Goal: Transaction & Acquisition: Subscribe to service/newsletter

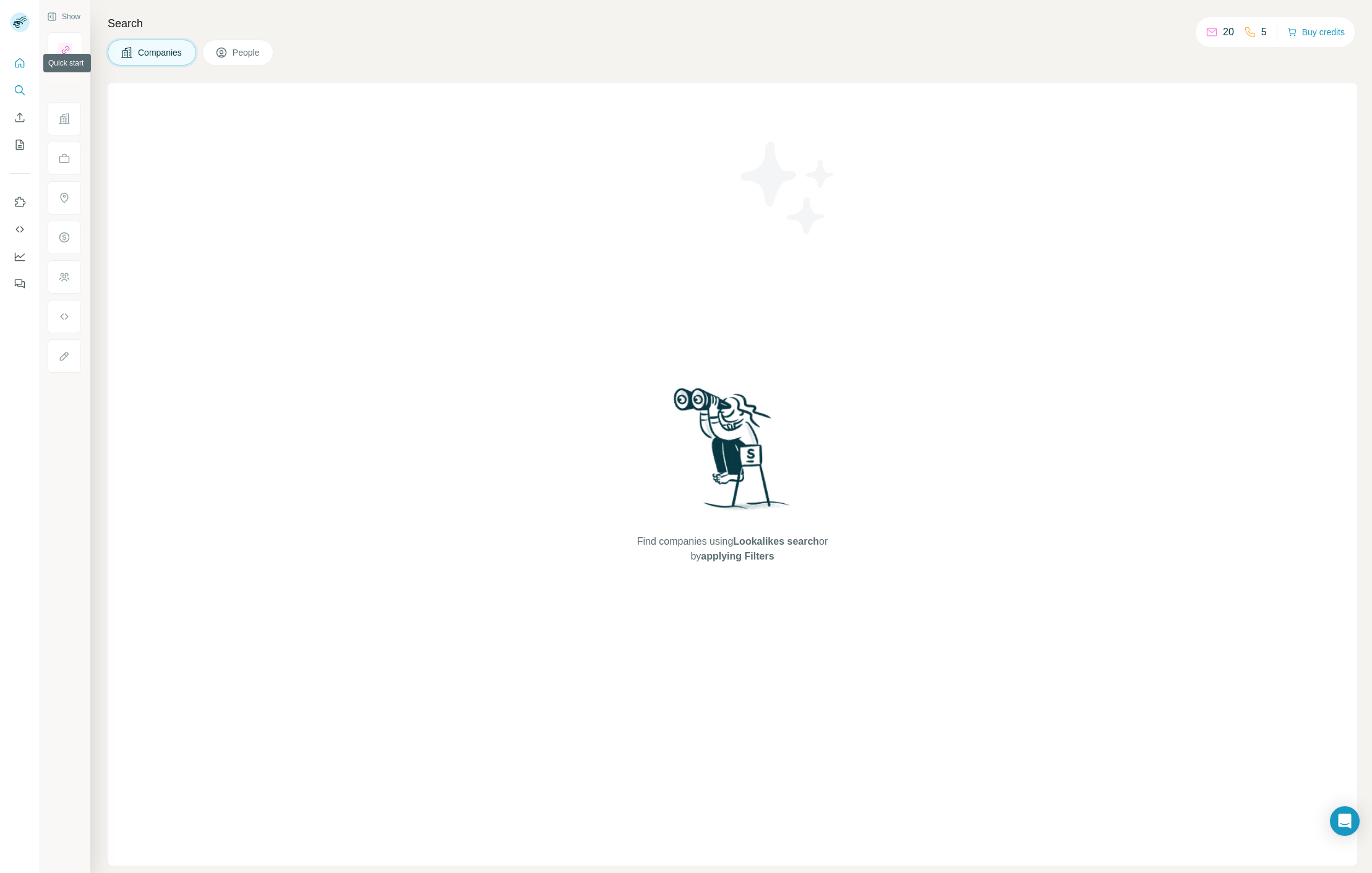
click at [18, 67] on icon "Quick start" at bounding box center [19, 62] width 9 height 9
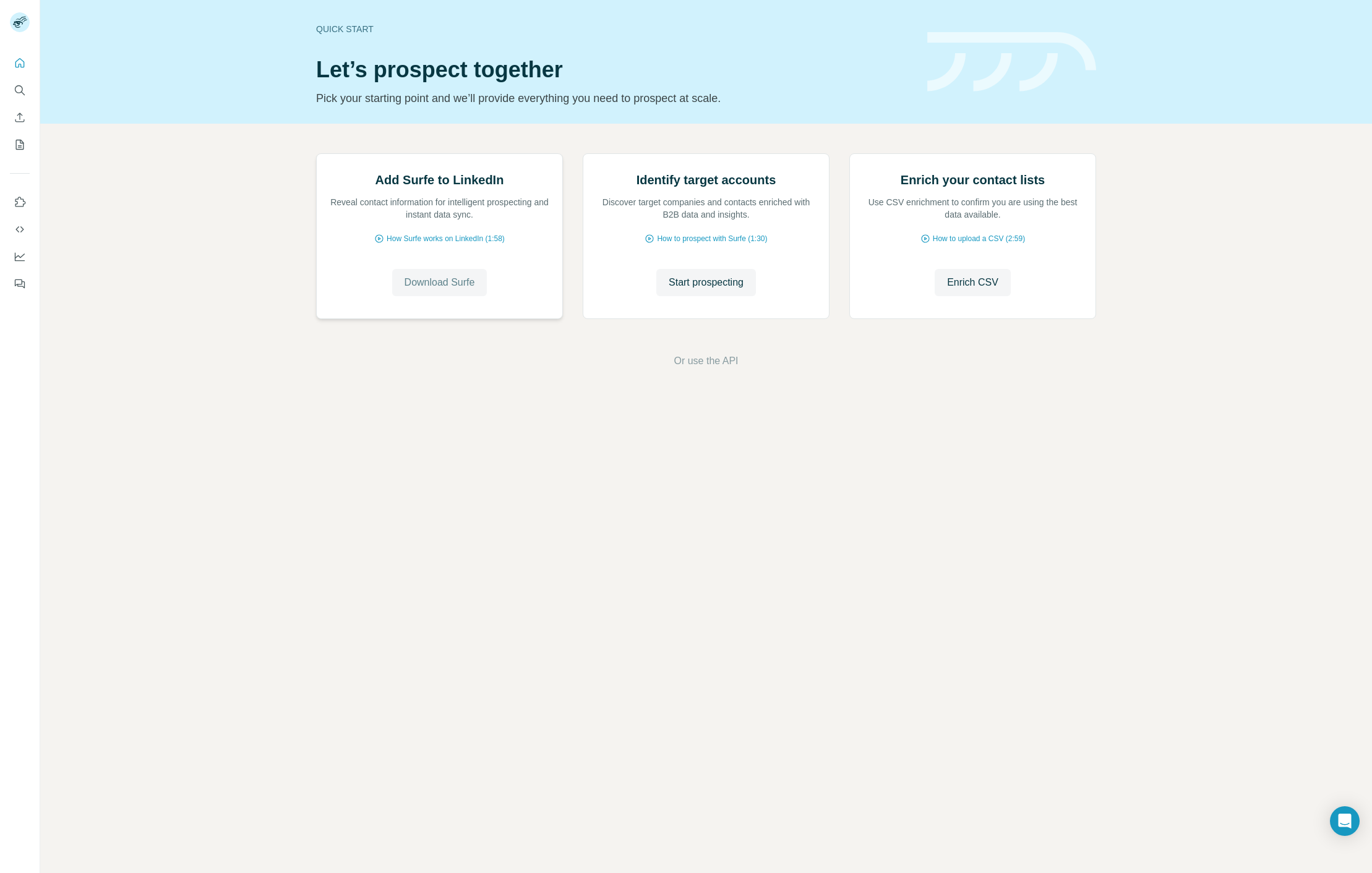
click at [455, 290] on span "Download Surfe" at bounding box center [439, 283] width 71 height 15
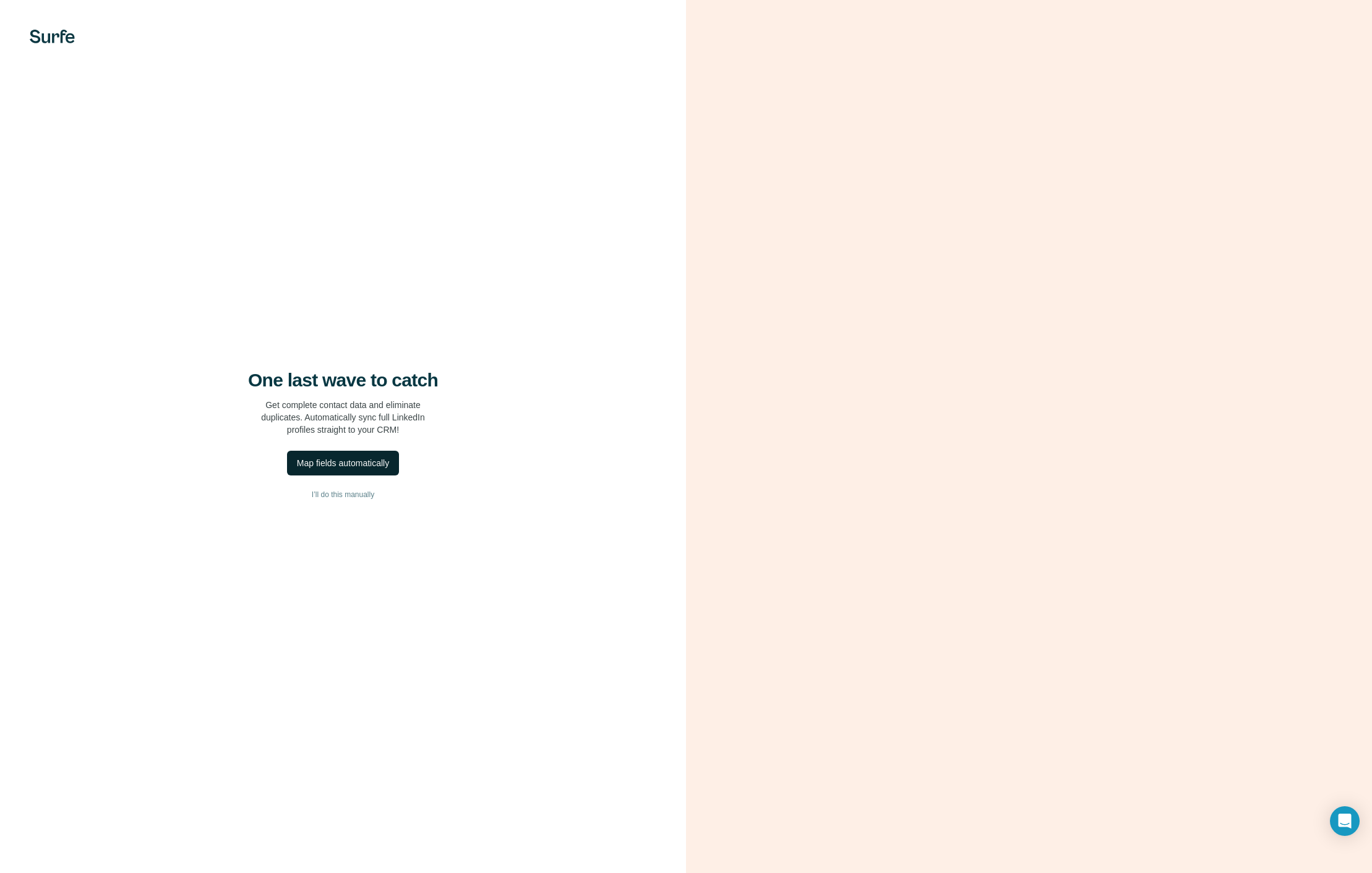
click at [363, 465] on div "Map fields automatically" at bounding box center [343, 463] width 92 height 13
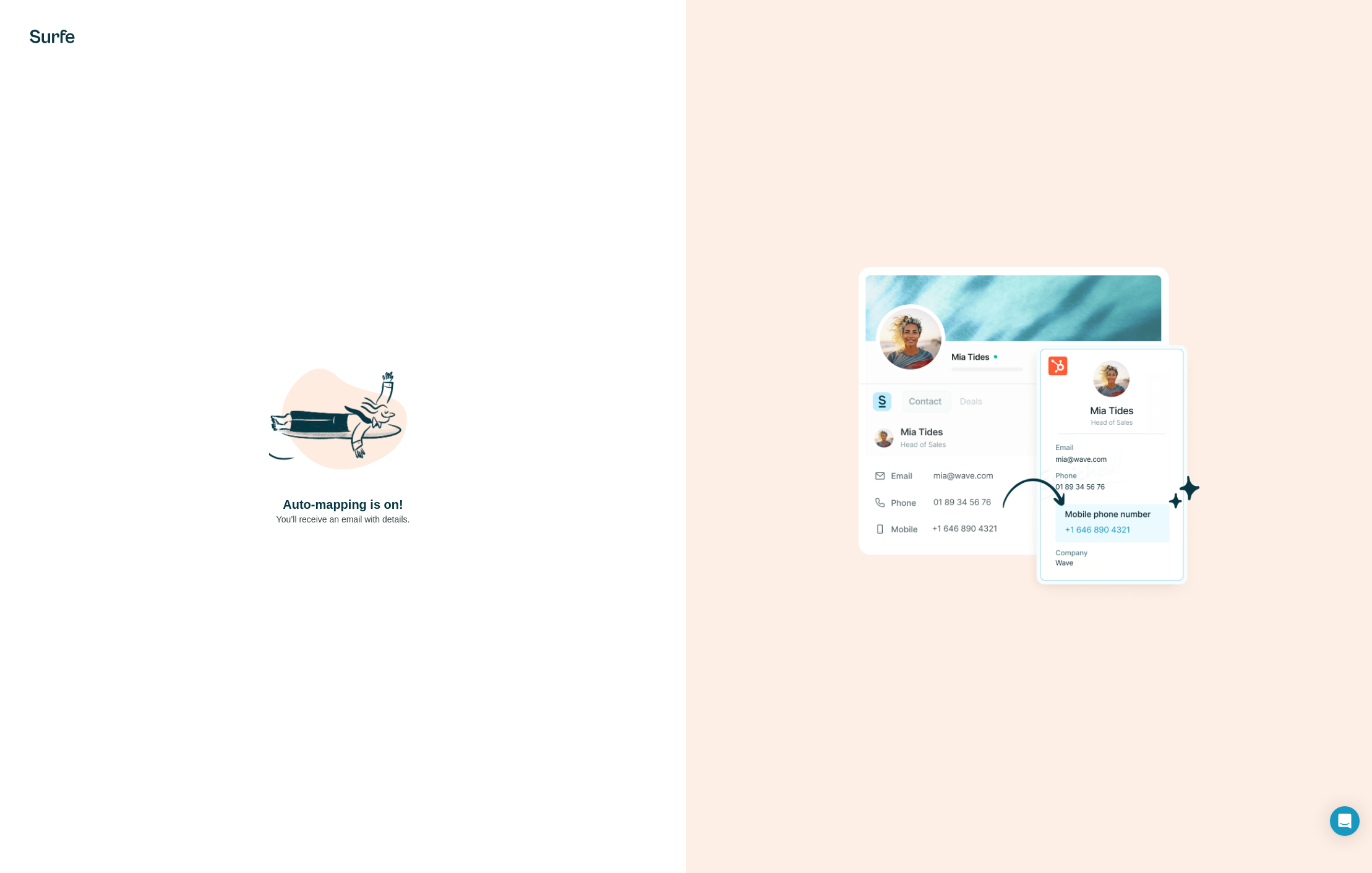
click at [484, 408] on div "Auto-mapping is on! You’ll receive an email with details." at bounding box center [343, 437] width 637 height 178
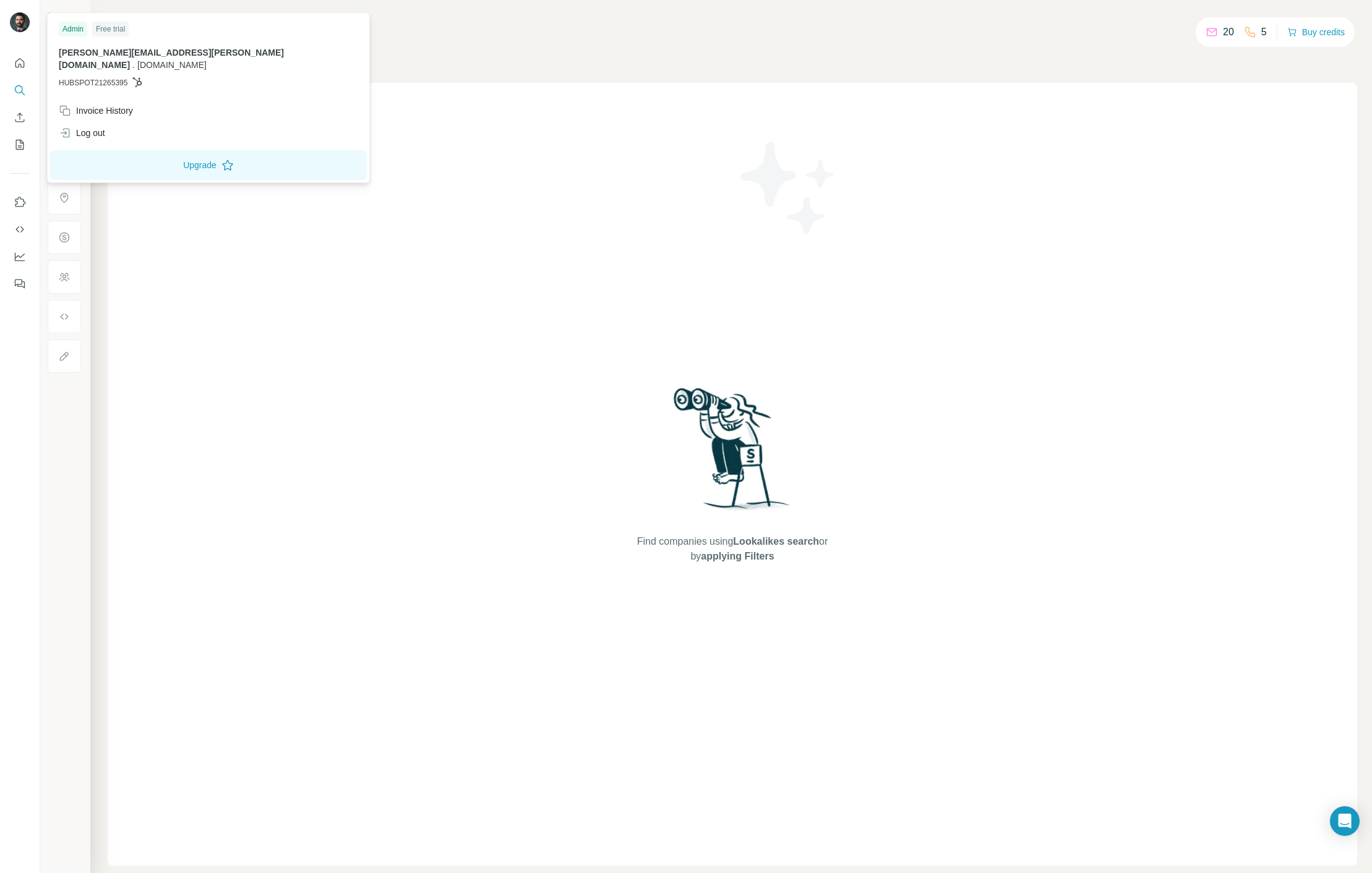
click at [112, 60] on div "kevin.dockman@thedogwizard.com . thedogwizard.com HUBSPOT21265395" at bounding box center [208, 67] width 299 height 42
click at [74, 32] on div "Admin" at bounding box center [73, 29] width 29 height 15
click at [23, 18] on img at bounding box center [20, 23] width 20 height 20
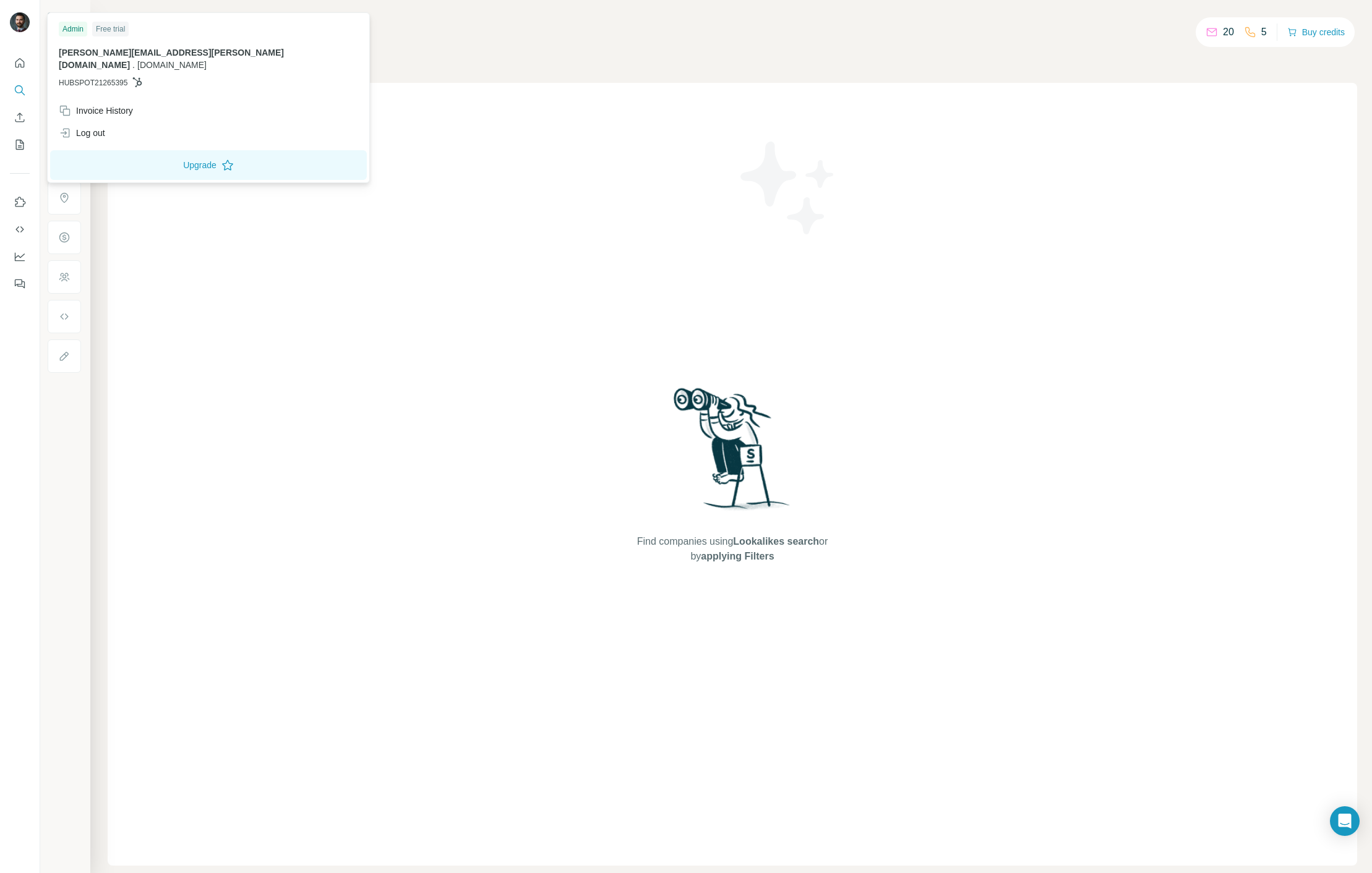
click at [23, 18] on img at bounding box center [20, 23] width 20 height 20
click at [121, 163] on button "Upgrade" at bounding box center [208, 165] width 317 height 29
